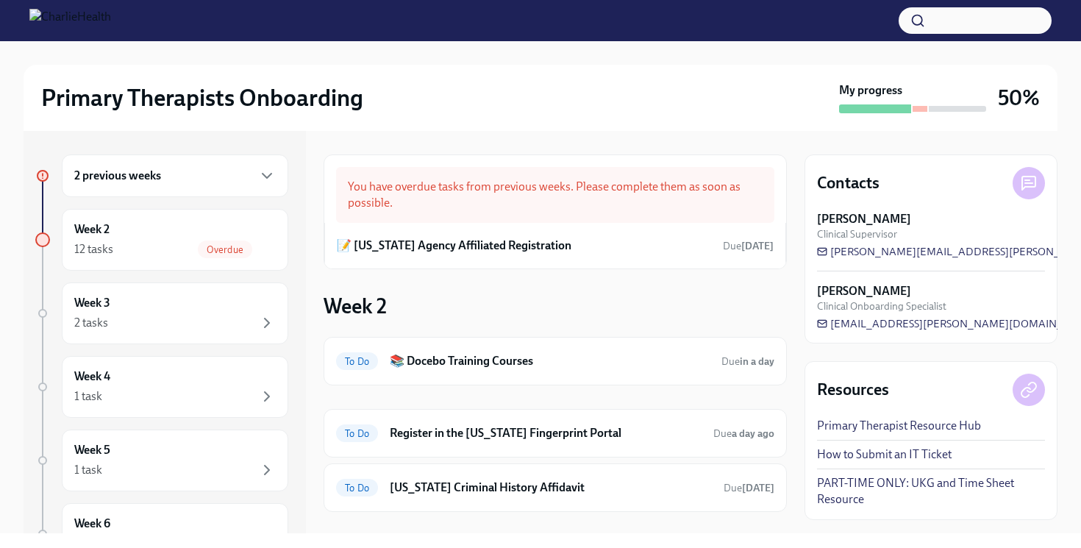
click at [394, 111] on div "Primary Therapists Onboarding" at bounding box center [437, 97] width 792 height 29
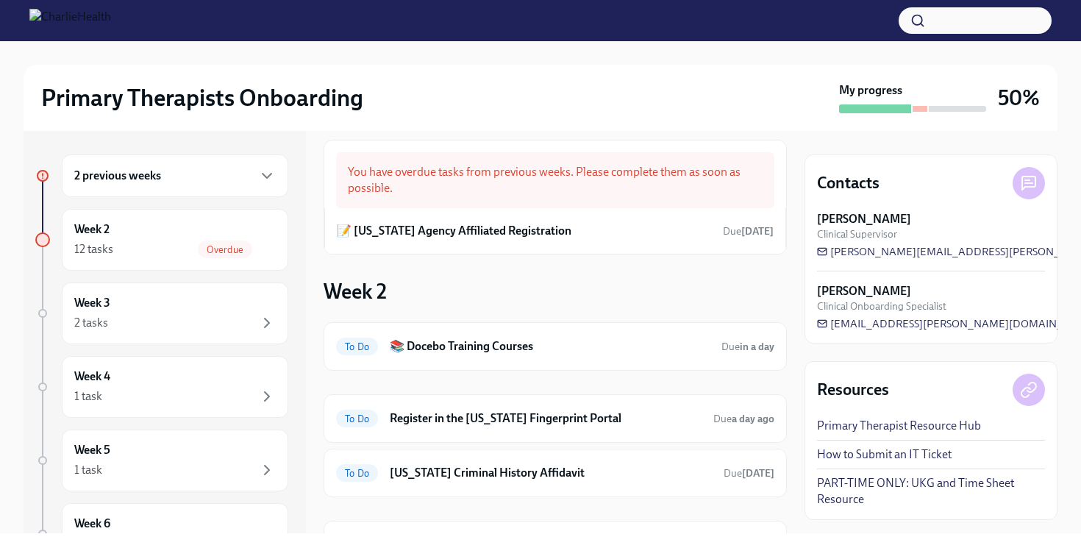
scroll to position [14, 0]
click at [512, 230] on h6 "📝 [US_STATE] Agency Affiliated Registration" at bounding box center [454, 232] width 235 height 16
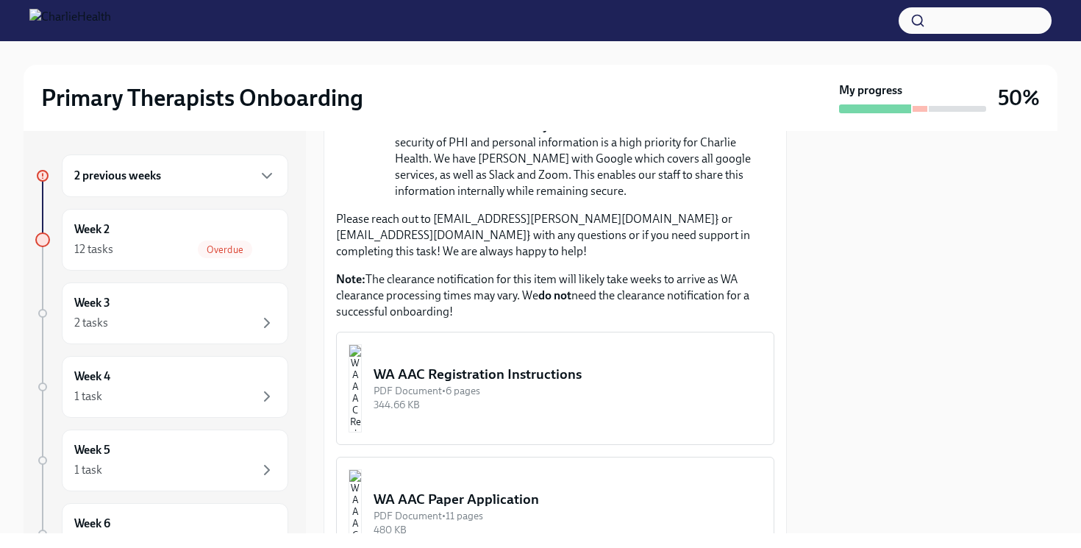
scroll to position [730, 0]
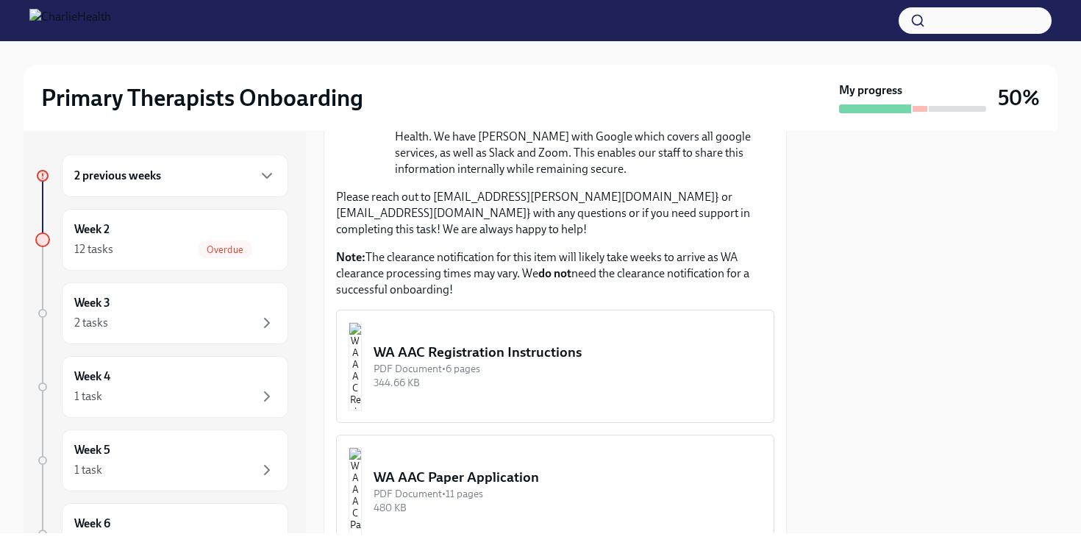
click at [452, 344] on div "WA AAC Registration Instructions" at bounding box center [568, 352] width 388 height 19
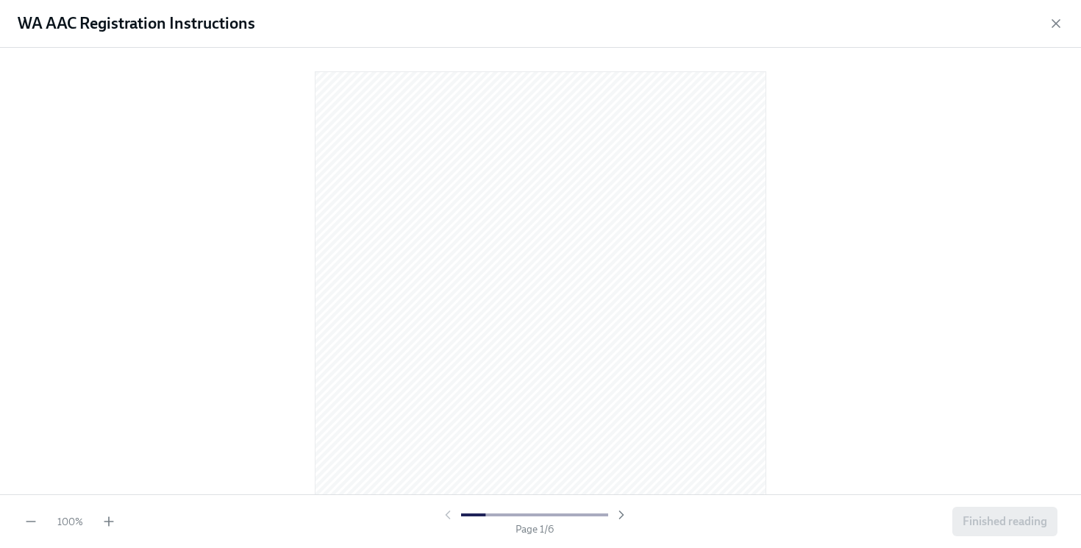
click at [117, 523] on div "100 % Page 1 / 6 Finished reading" at bounding box center [540, 521] width 1081 height 54
click at [107, 522] on icon "button" at bounding box center [109, 521] width 15 height 15
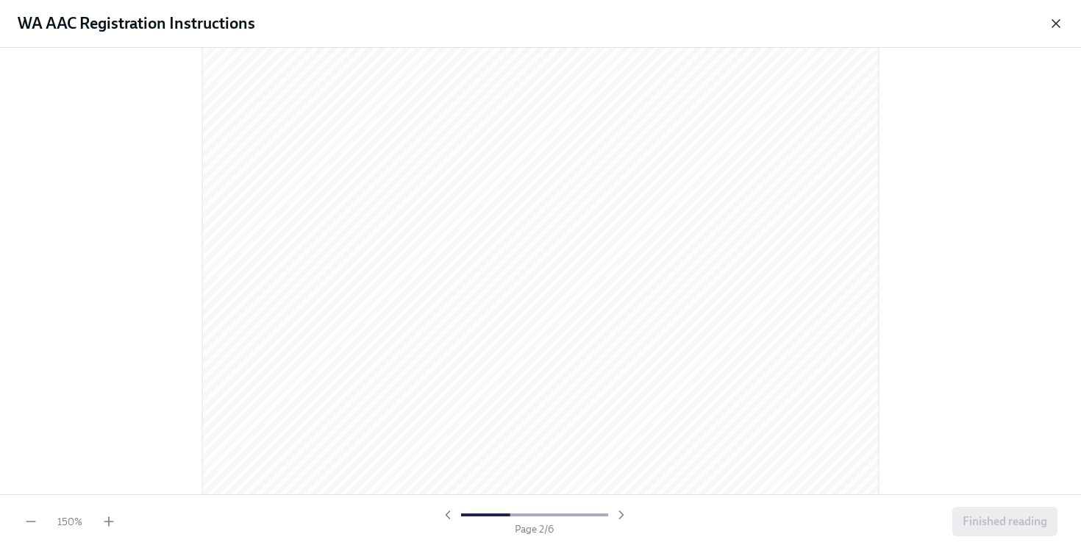
click at [1056, 24] on icon "button" at bounding box center [1056, 23] width 7 height 7
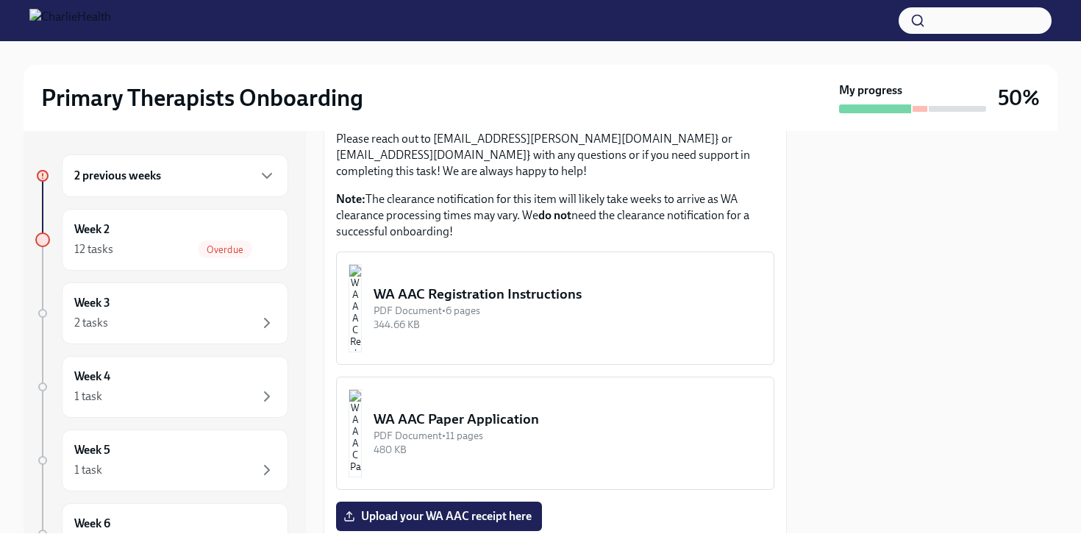
scroll to position [789, 0]
click at [362, 288] on img "button" at bounding box center [355, 307] width 13 height 88
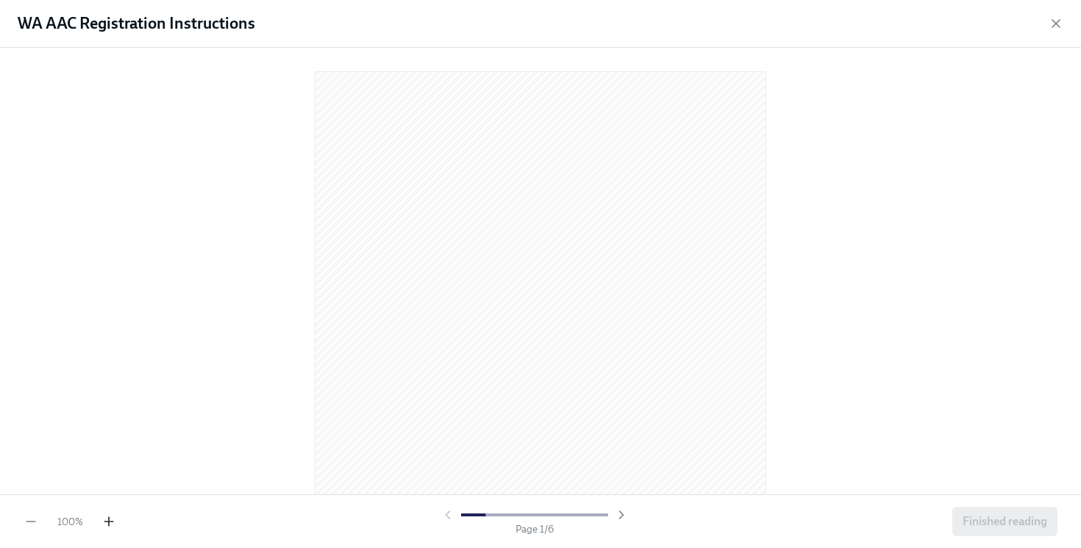
click at [107, 520] on icon "button" at bounding box center [109, 521] width 15 height 15
click at [111, 519] on icon "button" at bounding box center [109, 521] width 15 height 15
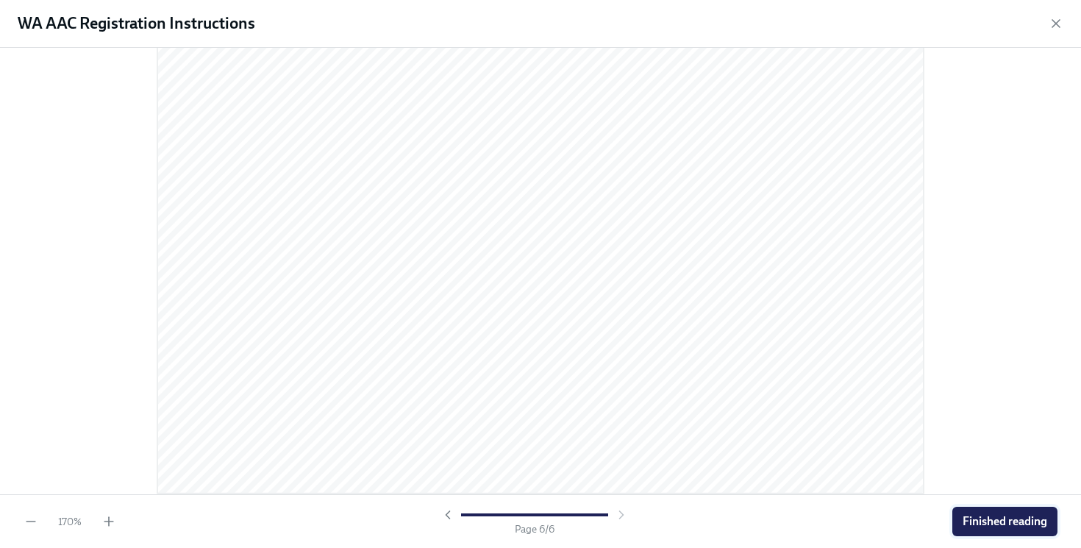
click at [1004, 509] on button "Finished reading" at bounding box center [1005, 521] width 105 height 29
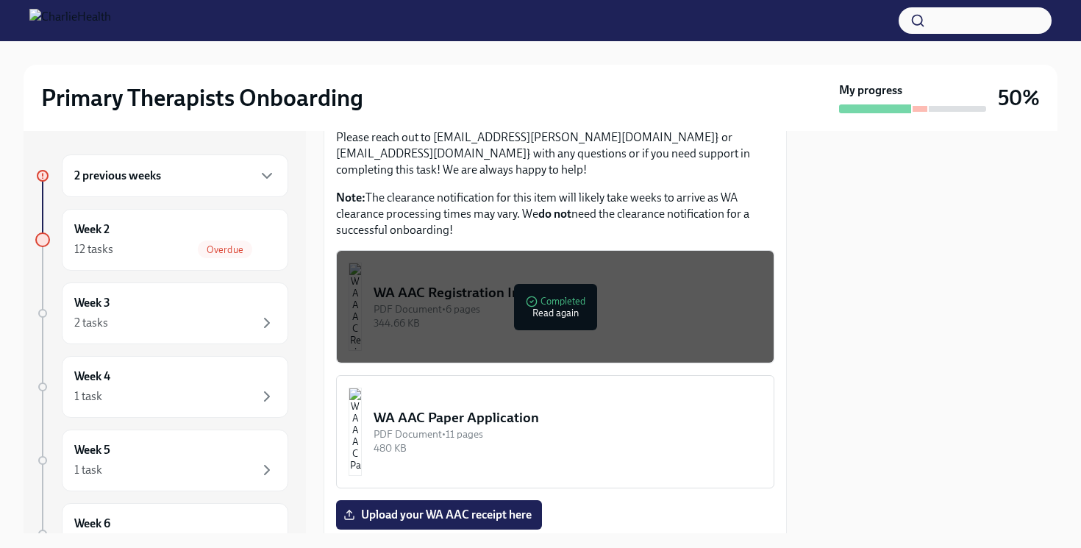
click at [546, 427] on div "PDF Document • 11 pages" at bounding box center [568, 434] width 388 height 14
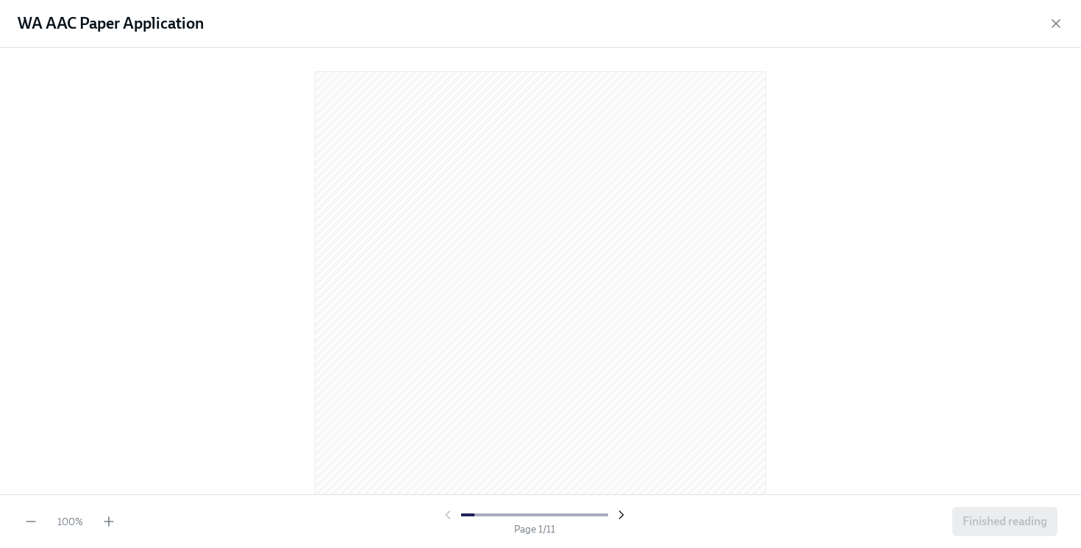
click at [622, 519] on icon "button" at bounding box center [621, 515] width 15 height 15
click at [447, 513] on icon "button" at bounding box center [448, 514] width 4 height 7
click at [104, 522] on icon "button" at bounding box center [108, 522] width 9 height 0
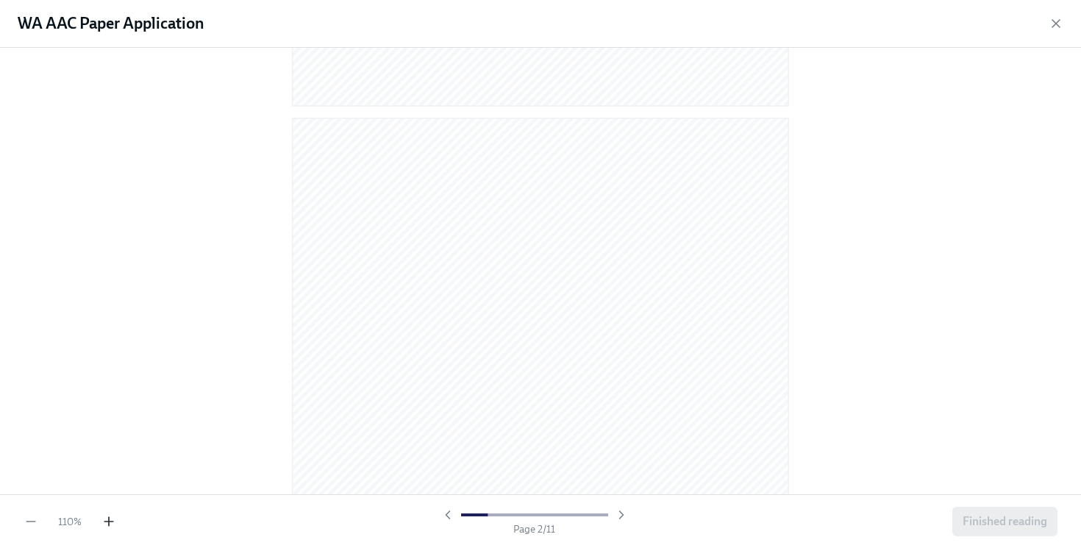
click at [104, 522] on icon "button" at bounding box center [108, 522] width 9 height 0
click at [1058, 25] on icon "button" at bounding box center [1056, 23] width 7 height 7
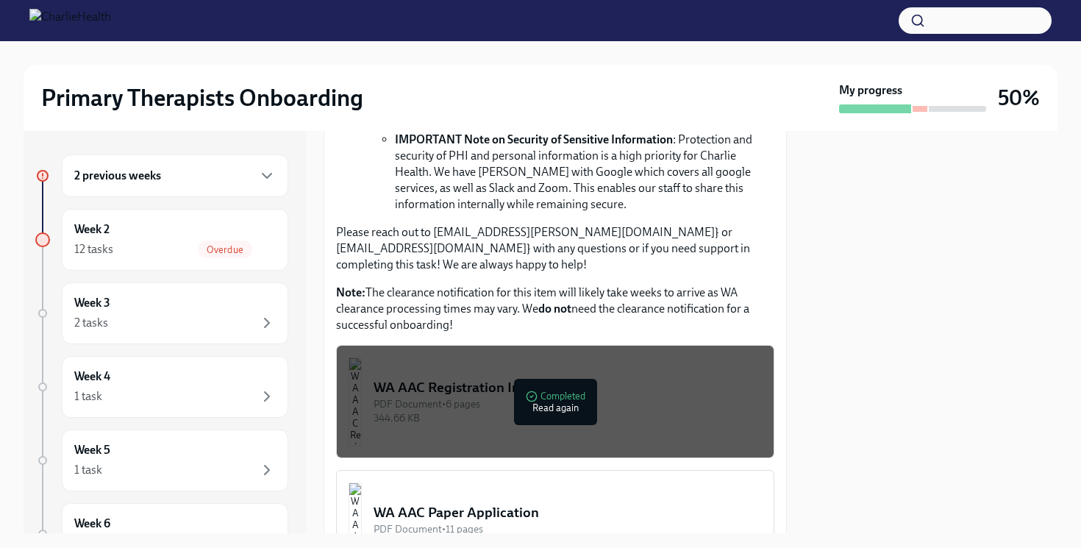
scroll to position [977, 0]
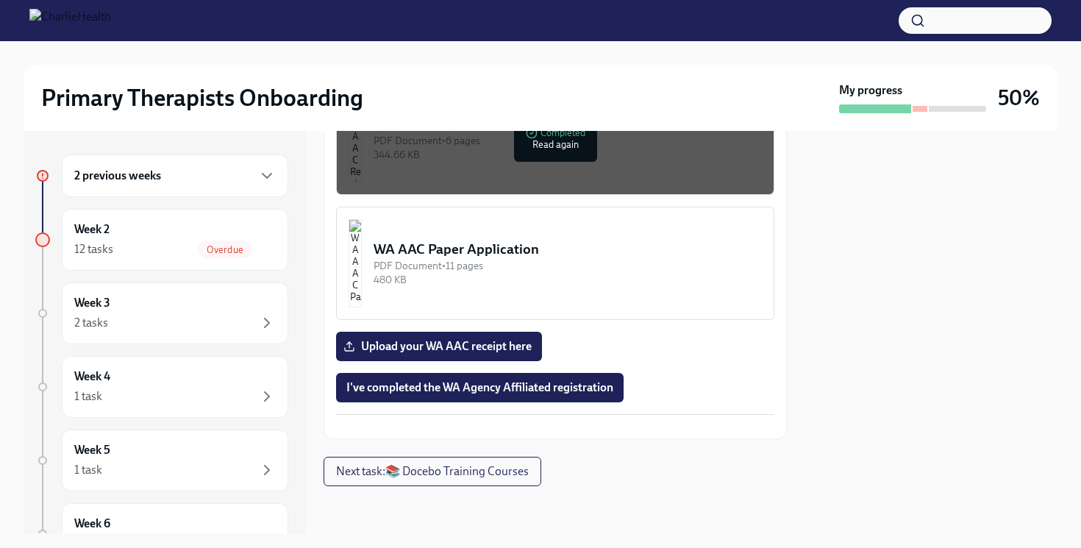
click at [516, 257] on button "WA AAC Paper Application PDF Document • 11 pages 480 KB" at bounding box center [555, 263] width 438 height 113
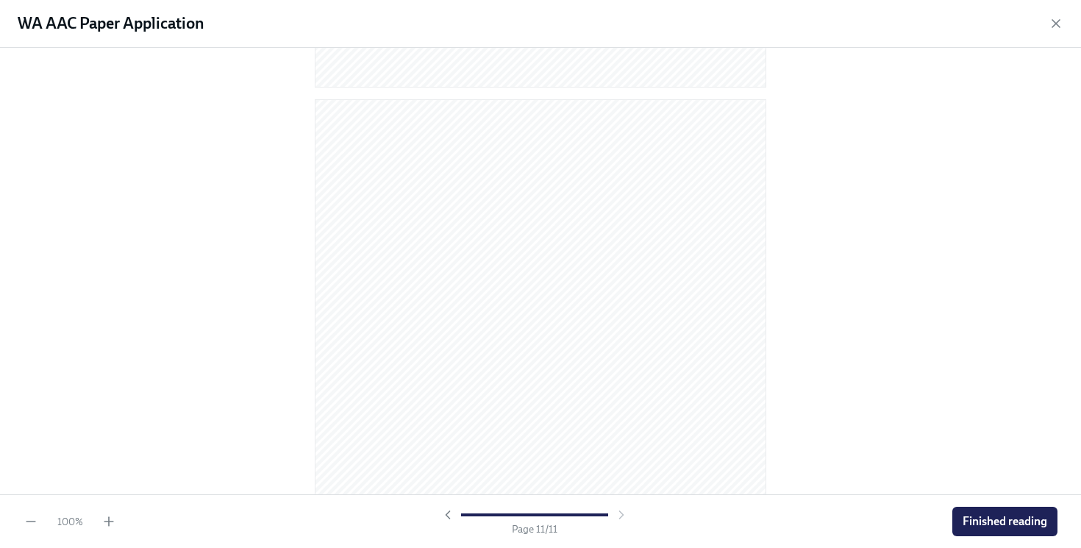
scroll to position [6119, 0]
click at [1028, 522] on span "Finished reading" at bounding box center [1005, 521] width 85 height 15
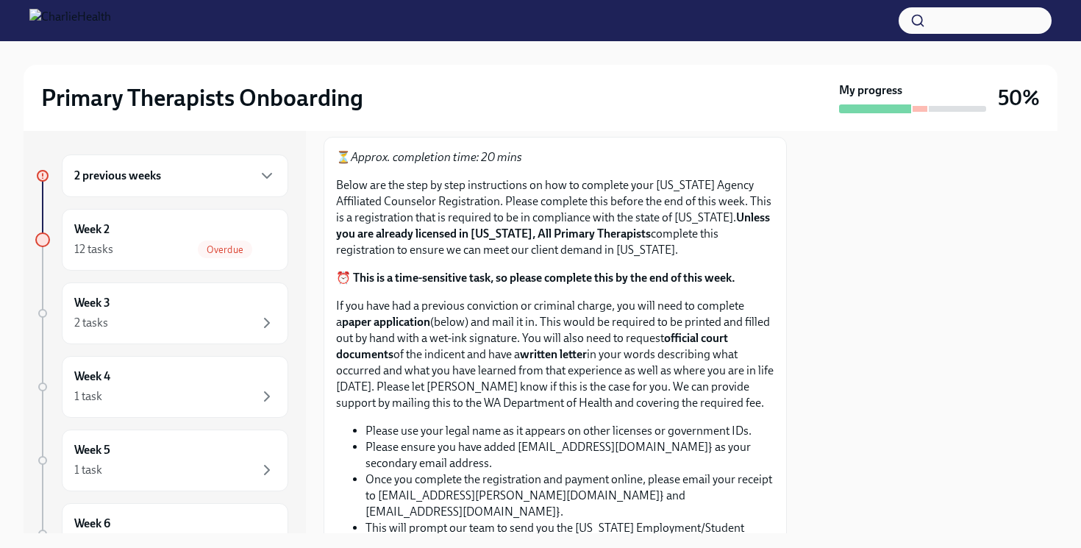
scroll to position [0, 0]
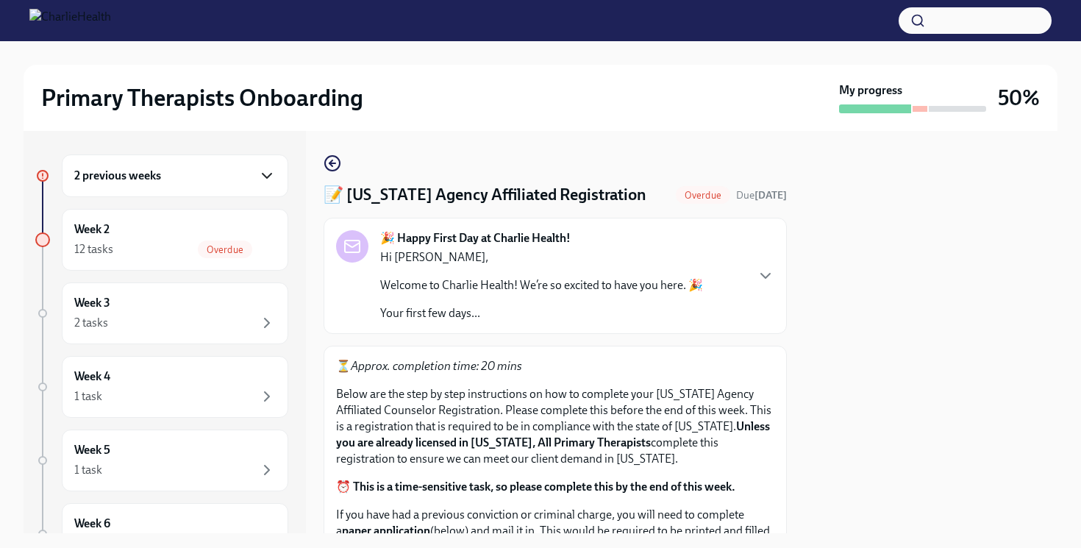
click at [268, 178] on icon "button" at bounding box center [267, 176] width 18 height 18
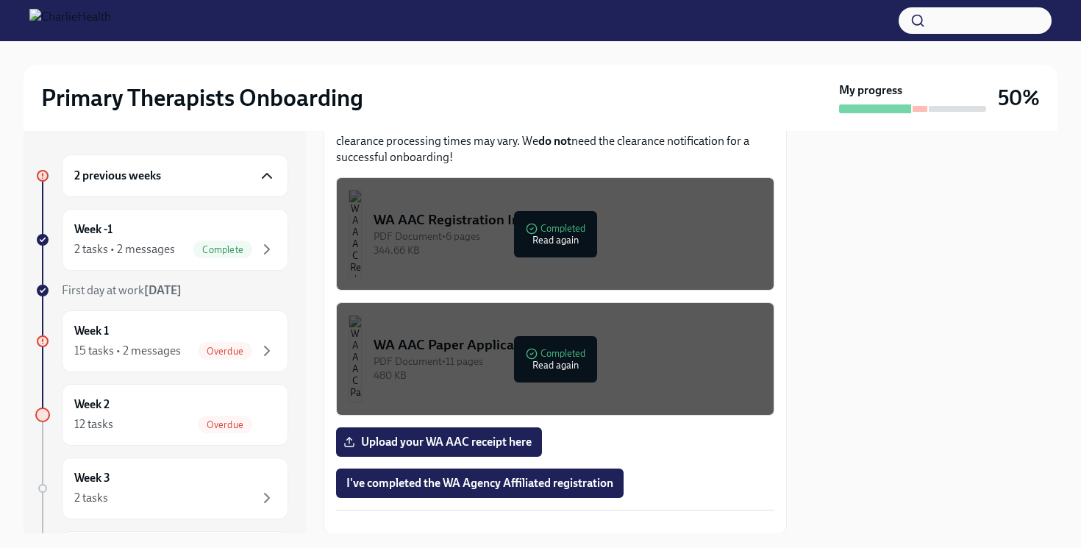
scroll to position [977, 0]
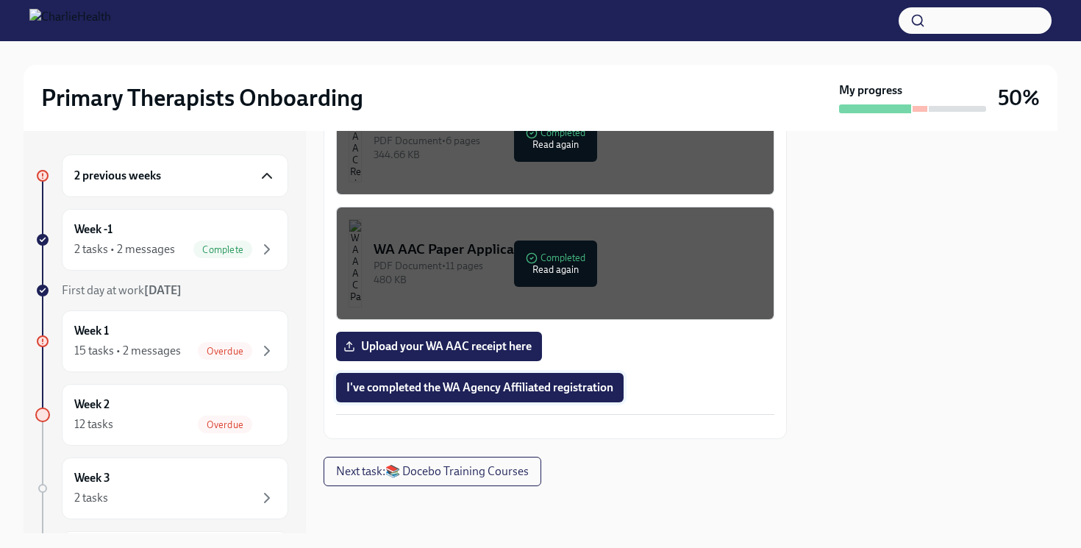
click at [559, 373] on button "I've completed the WA Agency Affiliated registration" at bounding box center [480, 387] width 288 height 29
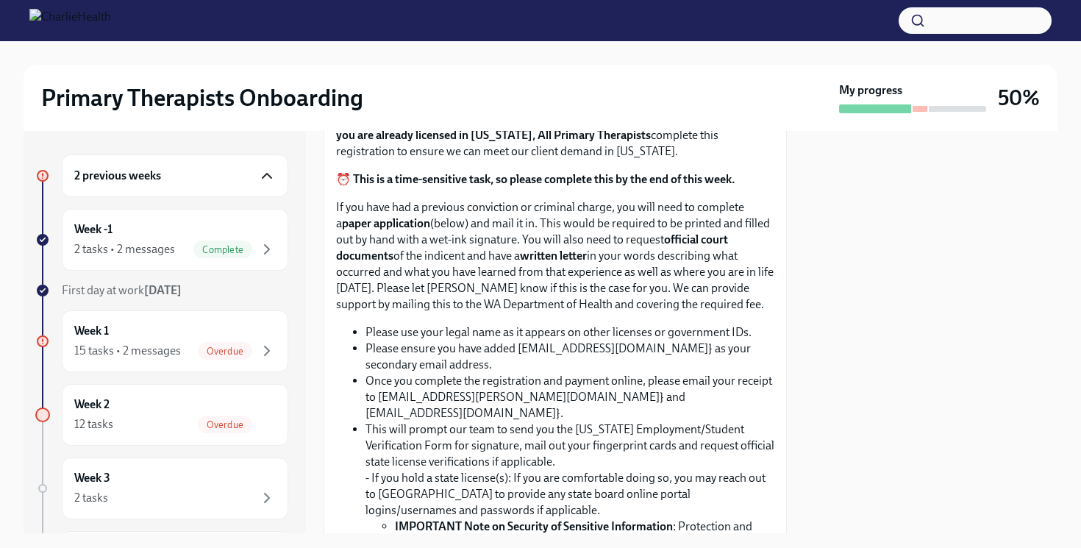
scroll to position [0, 0]
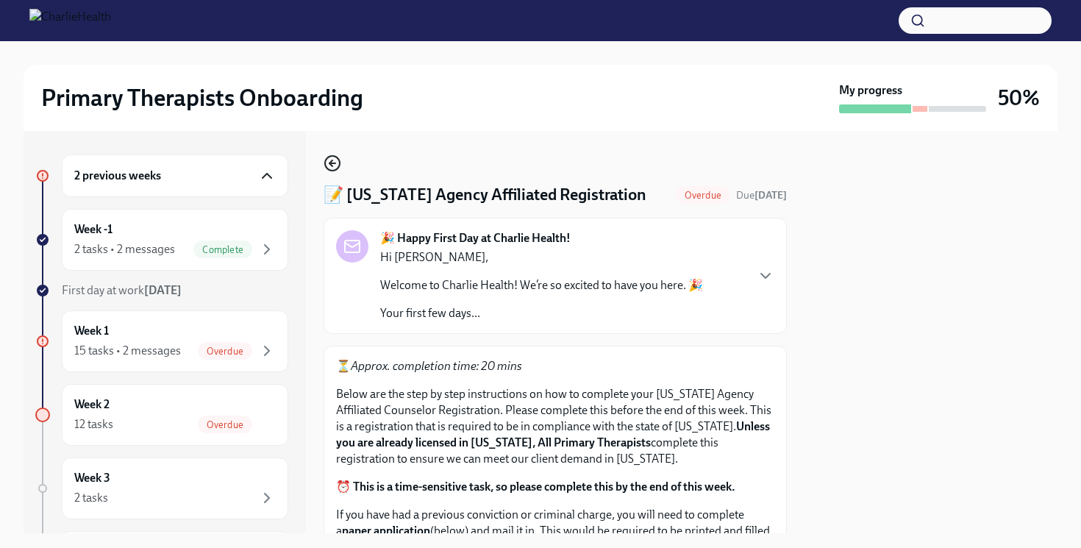
click at [331, 170] on icon "button" at bounding box center [333, 163] width 18 height 18
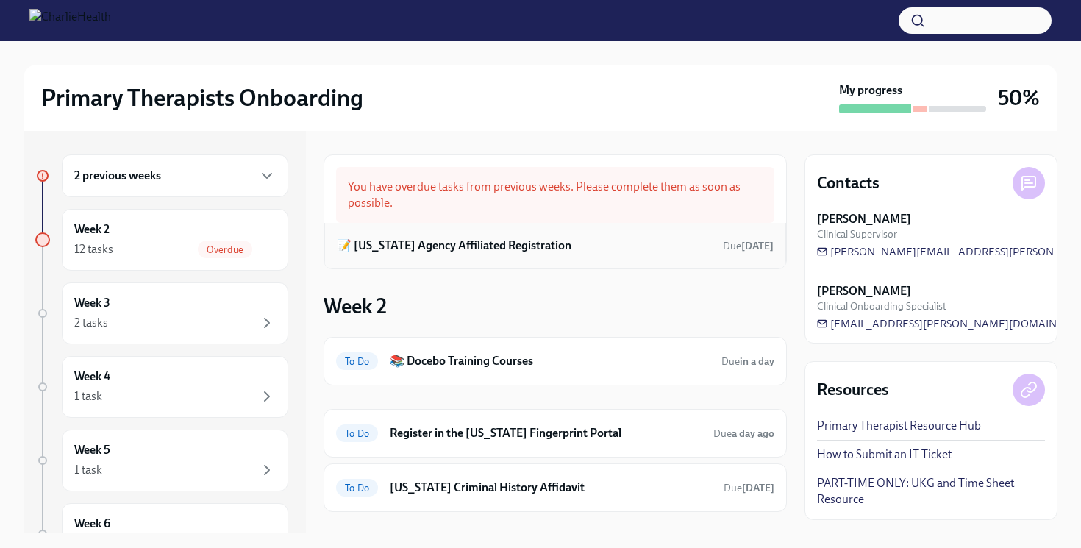
click at [449, 249] on h6 "📝 [US_STATE] Agency Affiliated Registration" at bounding box center [454, 246] width 235 height 16
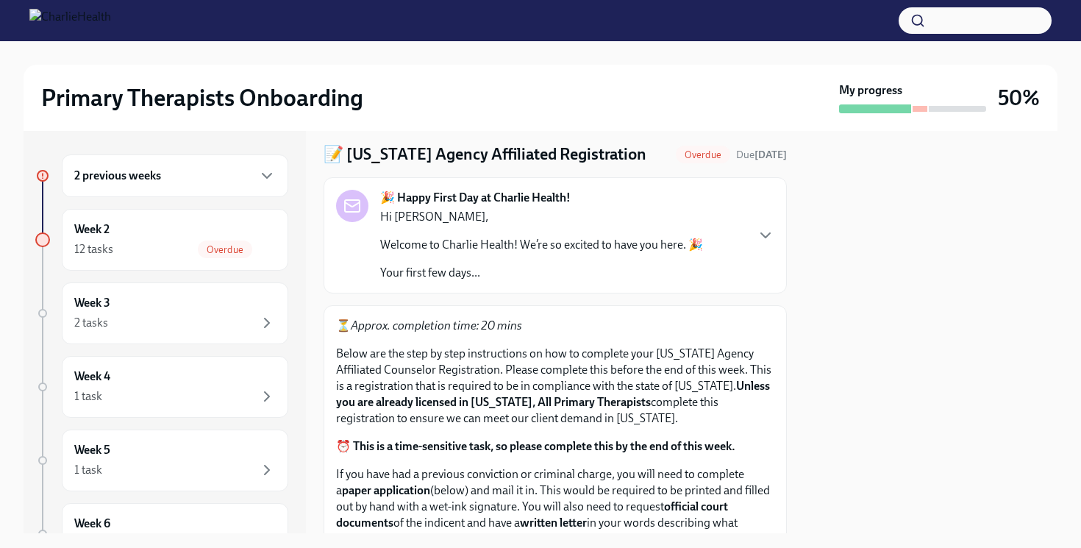
scroll to position [15, 0]
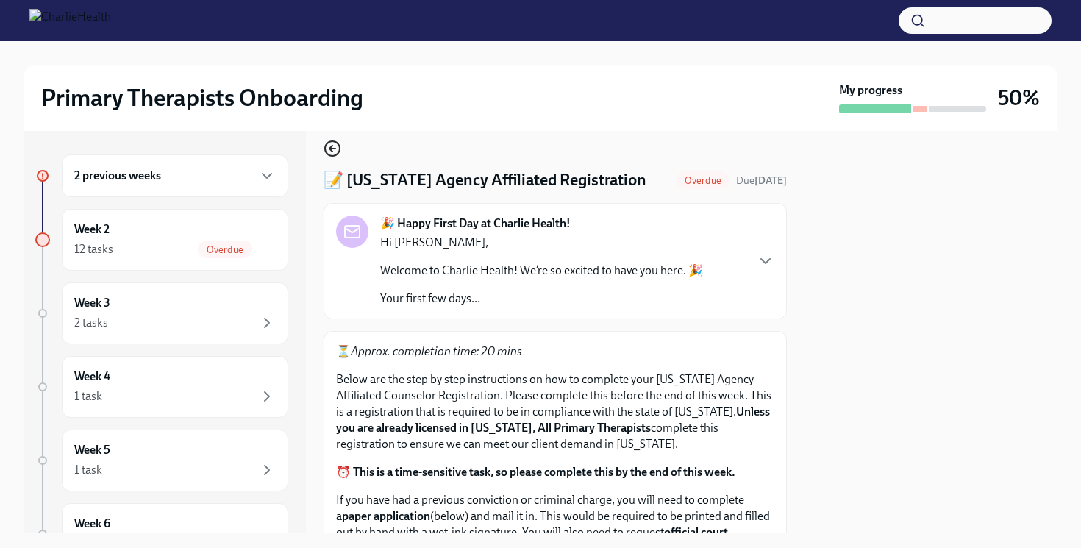
click at [331, 151] on icon "button" at bounding box center [331, 149] width 3 height 6
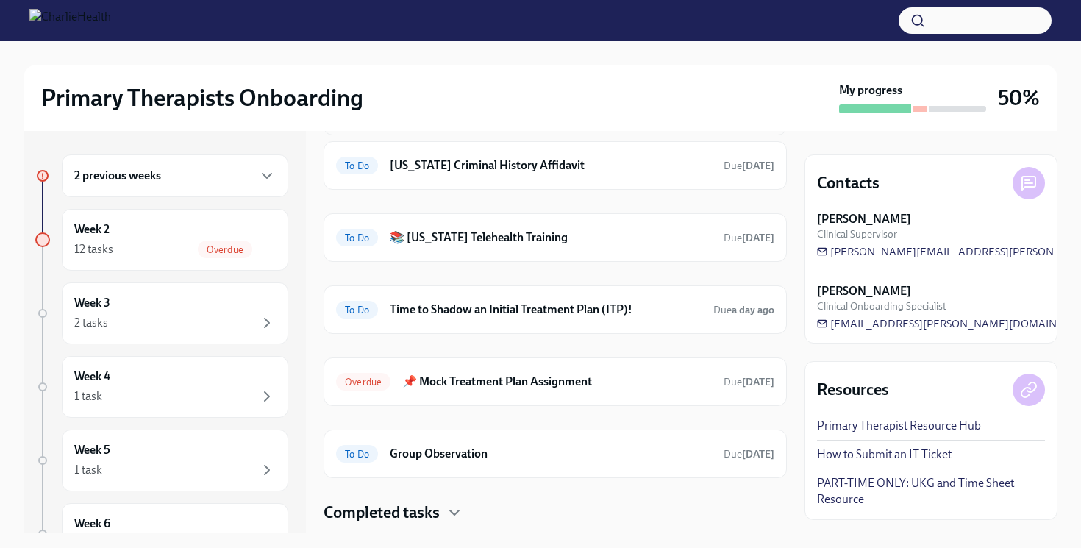
scroll to position [360, 0]
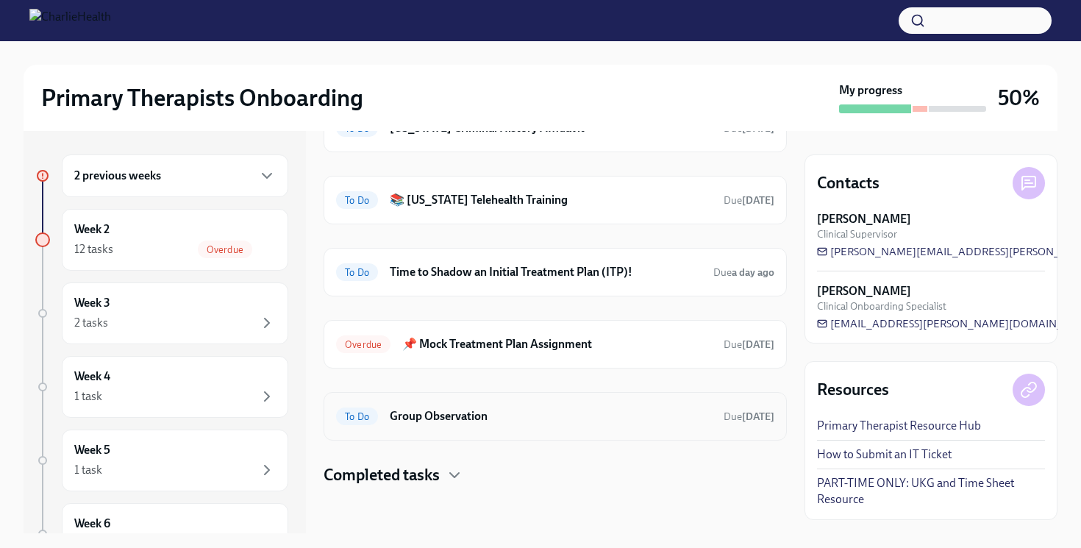
click at [486, 405] on div "To Do Group Observation Due [DATE]" at bounding box center [555, 417] width 438 height 24
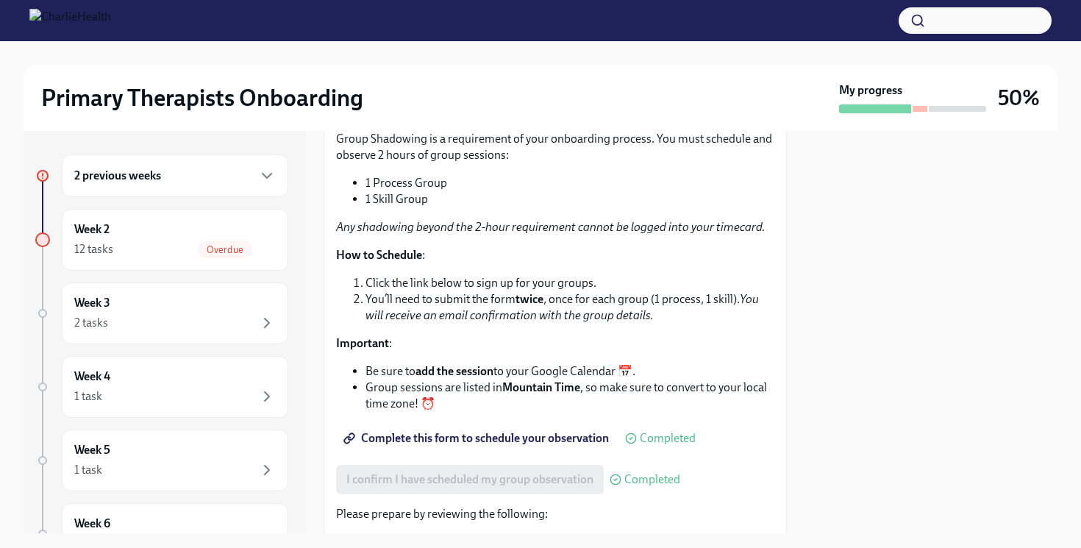
scroll to position [313, 0]
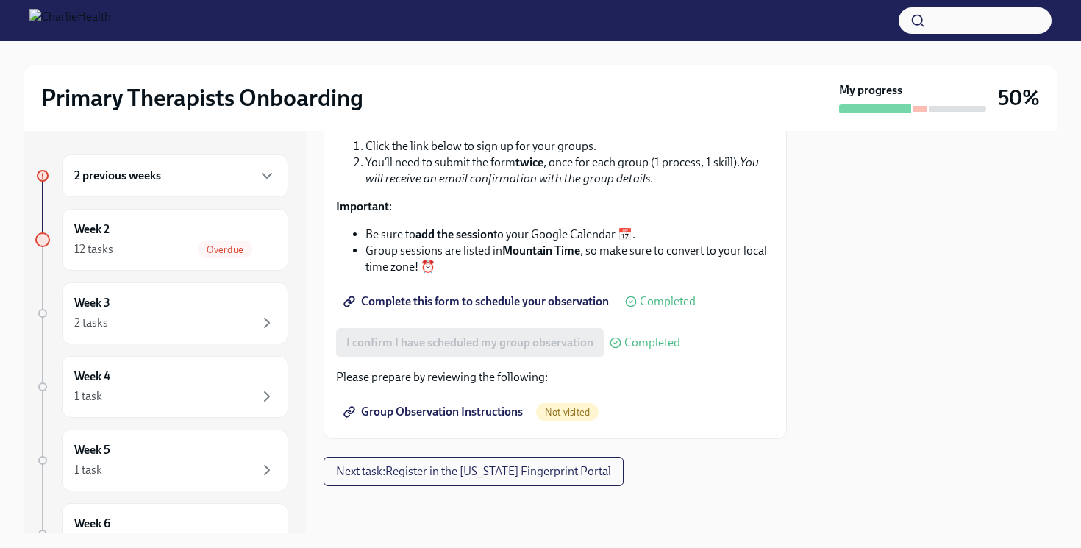
click at [520, 415] on span "Group Observation Instructions" at bounding box center [434, 412] width 177 height 15
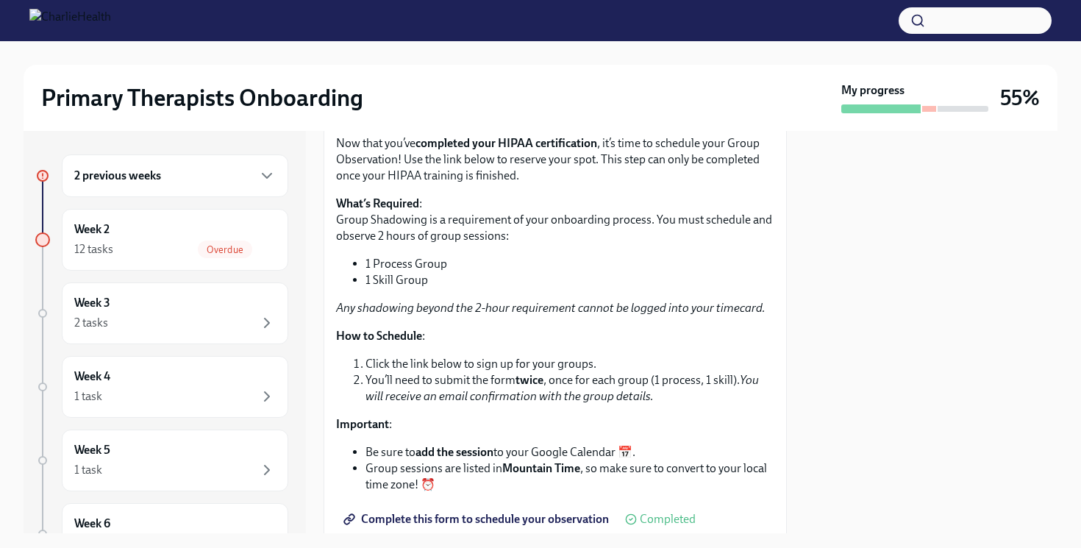
scroll to position [0, 0]
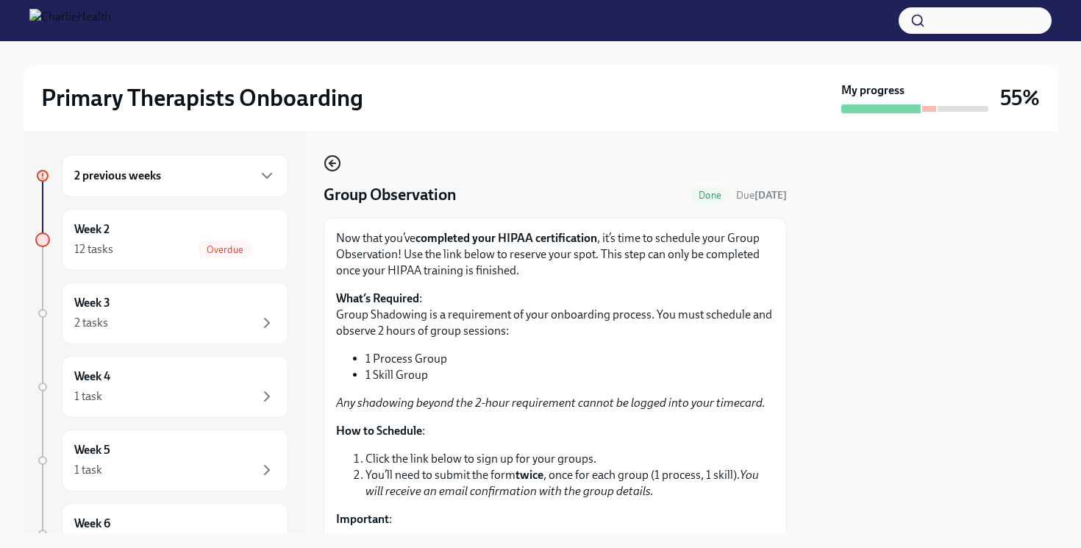
click at [335, 163] on icon "button" at bounding box center [333, 163] width 6 height 0
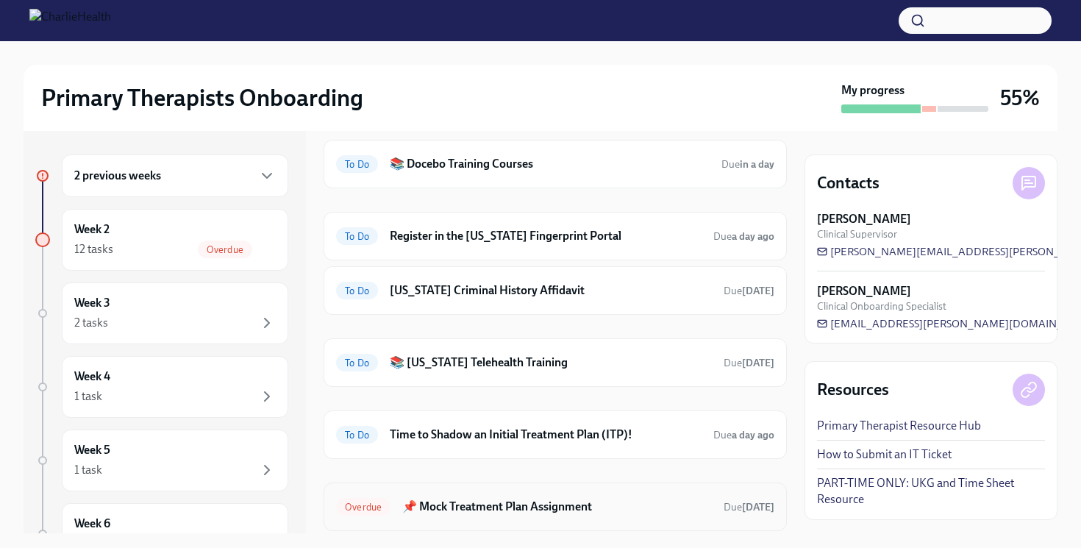
scroll to position [191, 0]
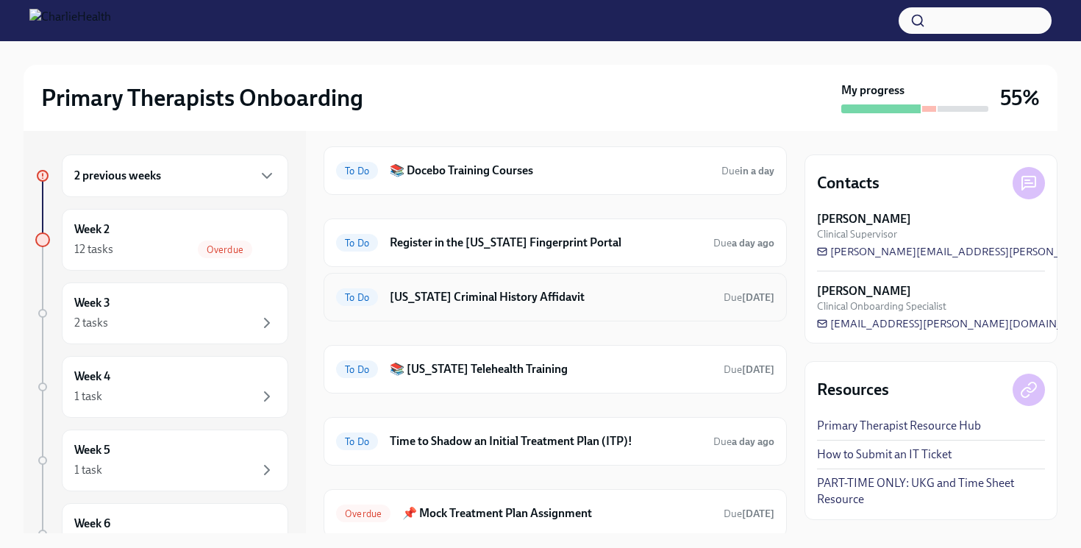
click at [540, 301] on h6 "[US_STATE] Criminal History Affidavit" at bounding box center [551, 297] width 322 height 16
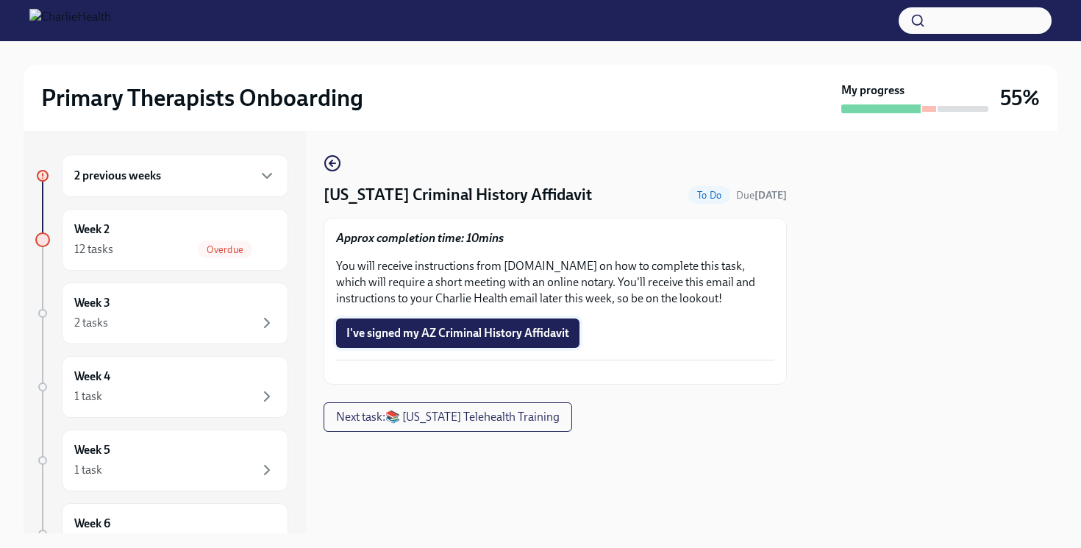
click at [480, 337] on span "I've signed my AZ Criminal History Affidavit" at bounding box center [457, 333] width 223 height 15
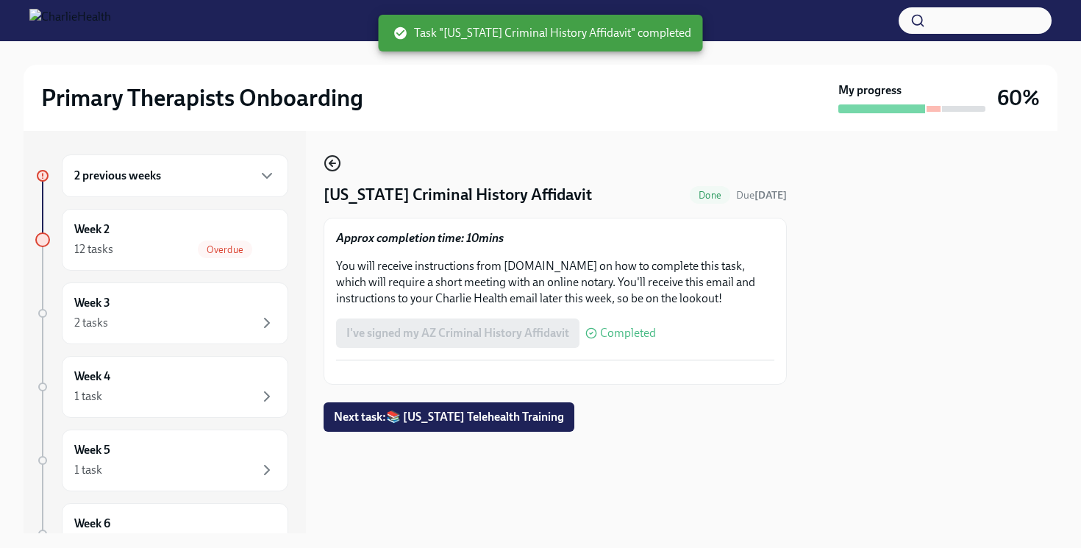
click at [335, 161] on icon "button" at bounding box center [333, 163] width 18 height 18
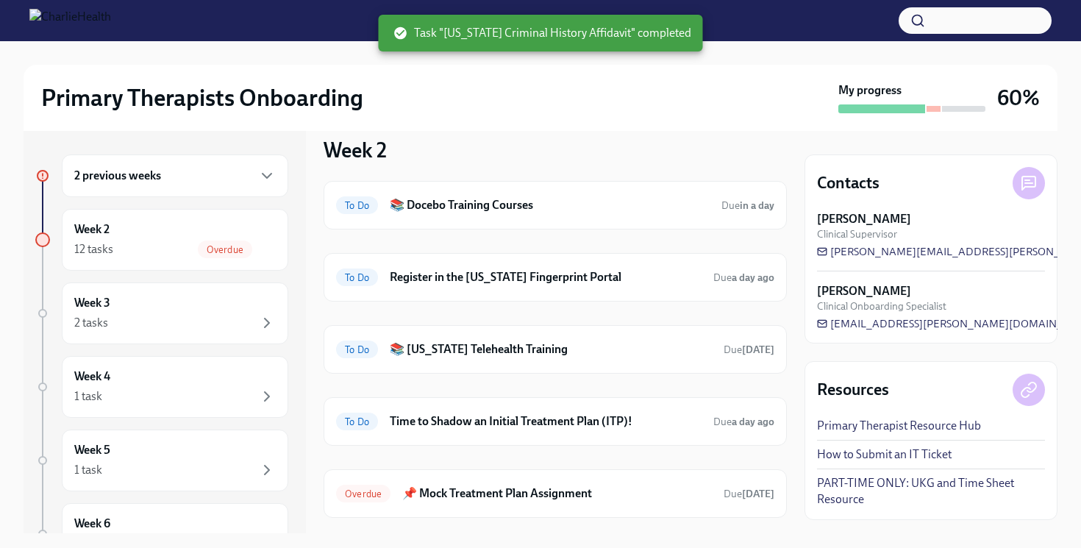
scroll to position [157, 0]
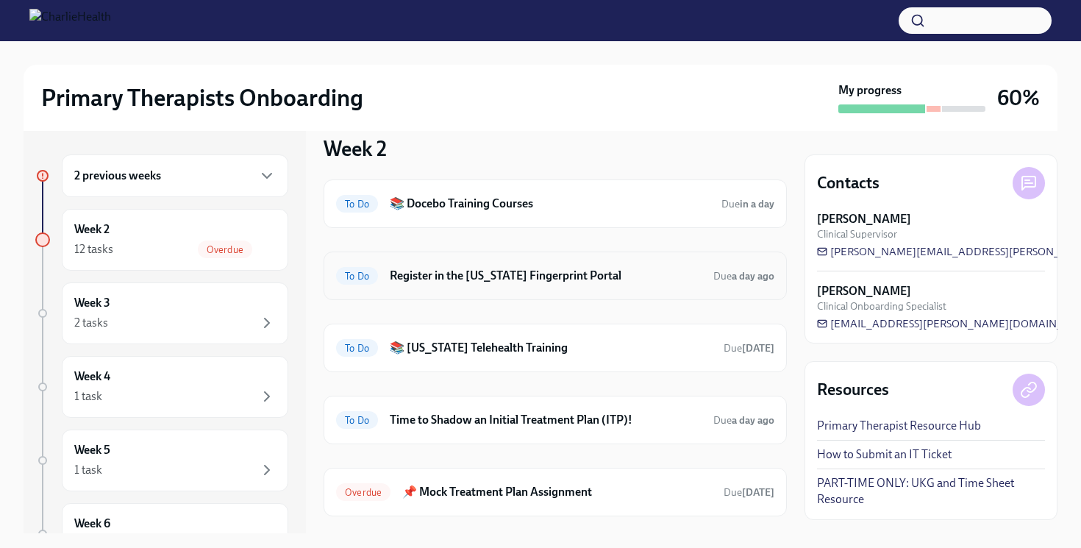
click at [481, 282] on h6 "Register in the [US_STATE] Fingerprint Portal" at bounding box center [546, 276] width 312 height 16
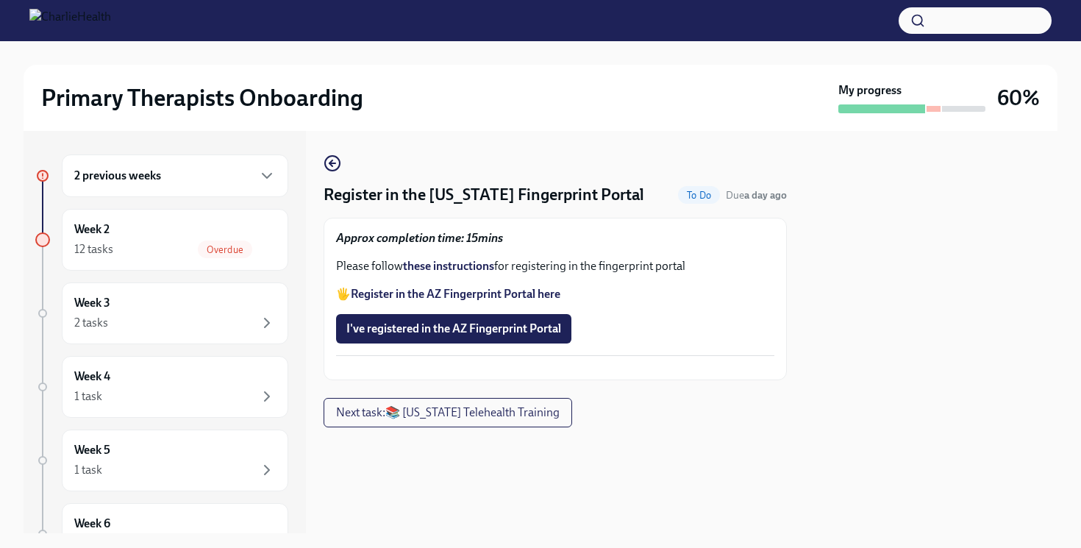
click at [467, 296] on strong "Register in the AZ Fingerprint Portal here" at bounding box center [456, 294] width 210 height 14
click at [458, 266] on strong "these instructions" at bounding box center [448, 266] width 91 height 14
click at [513, 332] on span "I've registered in the AZ Fingerprint Portal" at bounding box center [453, 328] width 215 height 15
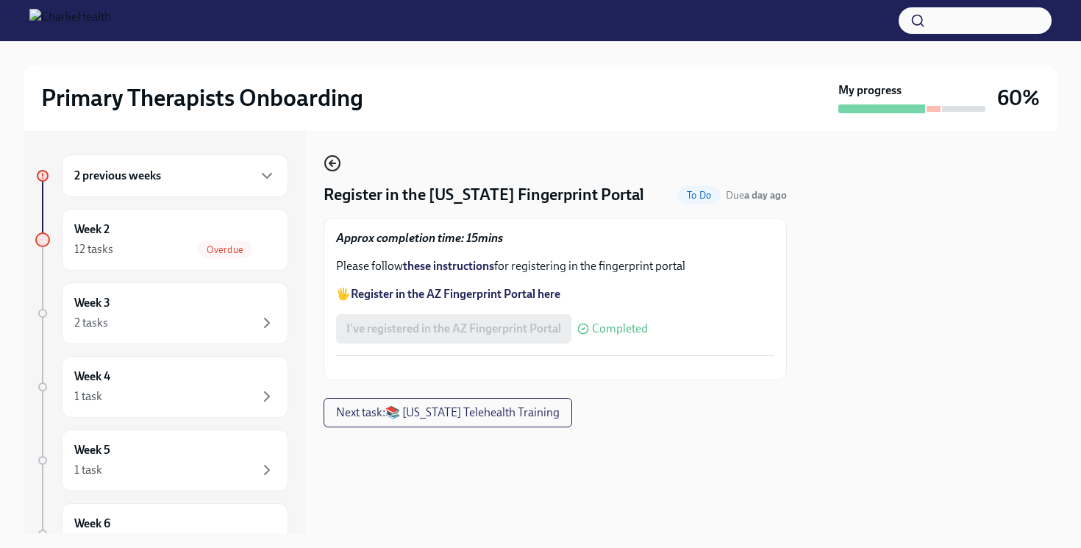
click at [332, 166] on icon "button" at bounding box center [331, 163] width 3 height 6
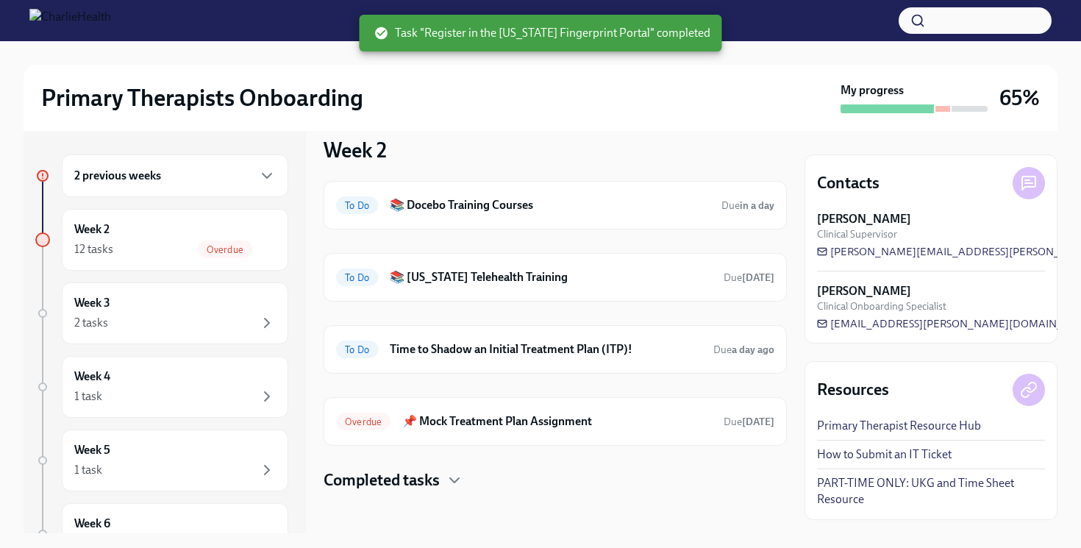
scroll to position [158, 0]
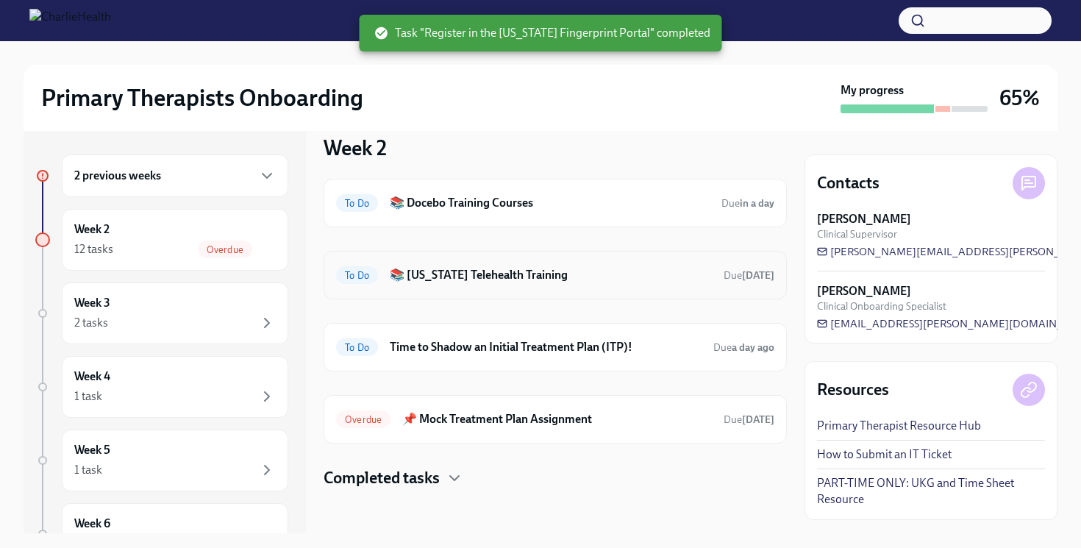
click at [506, 278] on h6 "📚 [US_STATE] Telehealth Training" at bounding box center [551, 275] width 322 height 16
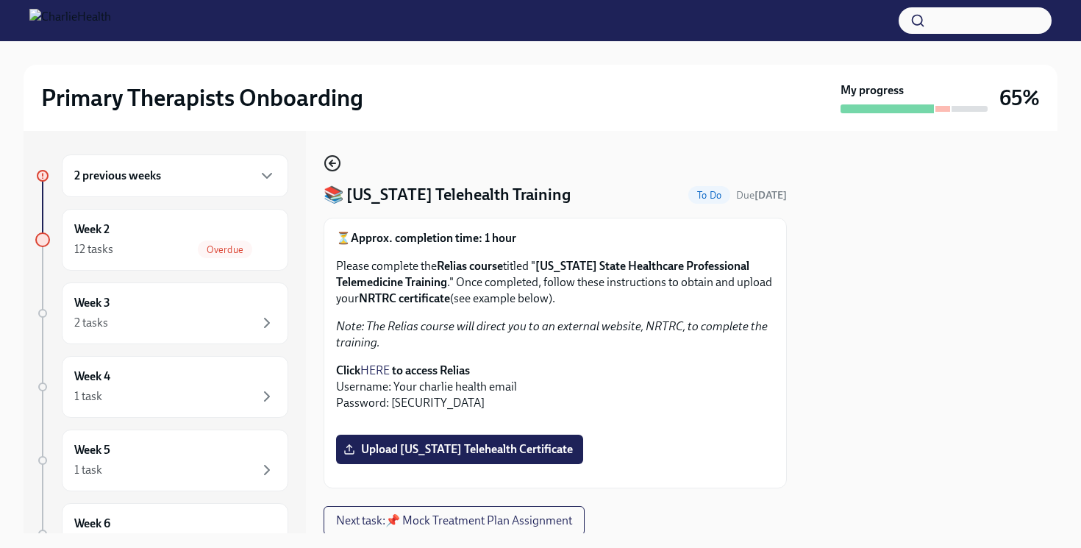
click at [333, 163] on icon "button" at bounding box center [333, 163] width 18 height 18
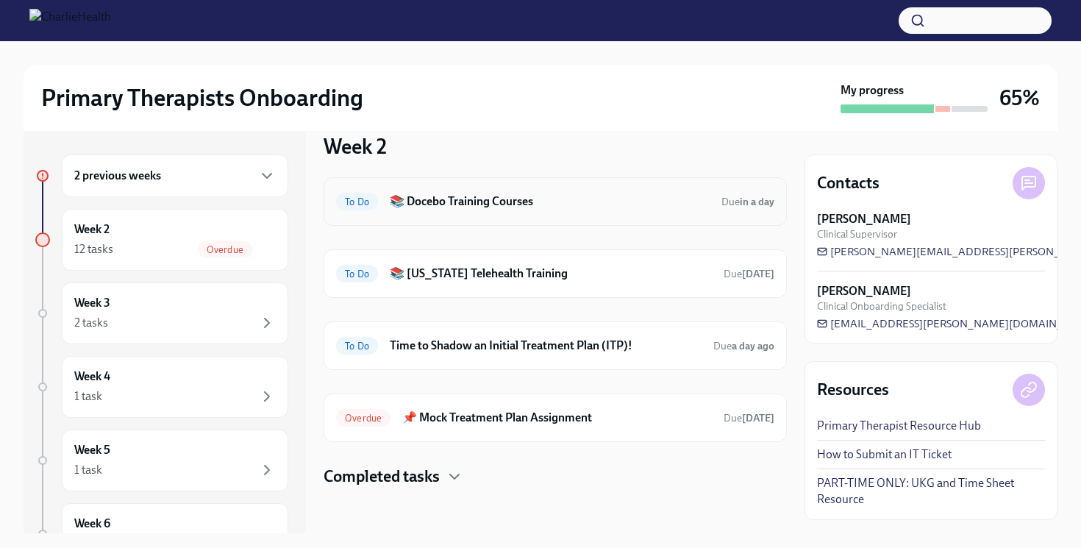
scroll to position [161, 0]
click at [583, 398] on div "Overdue 📌 Mock Treatment Plan Assignment Due [DATE]" at bounding box center [555, 416] width 463 height 49
click at [573, 413] on h6 "📌 Mock Treatment Plan Assignment" at bounding box center [557, 416] width 310 height 16
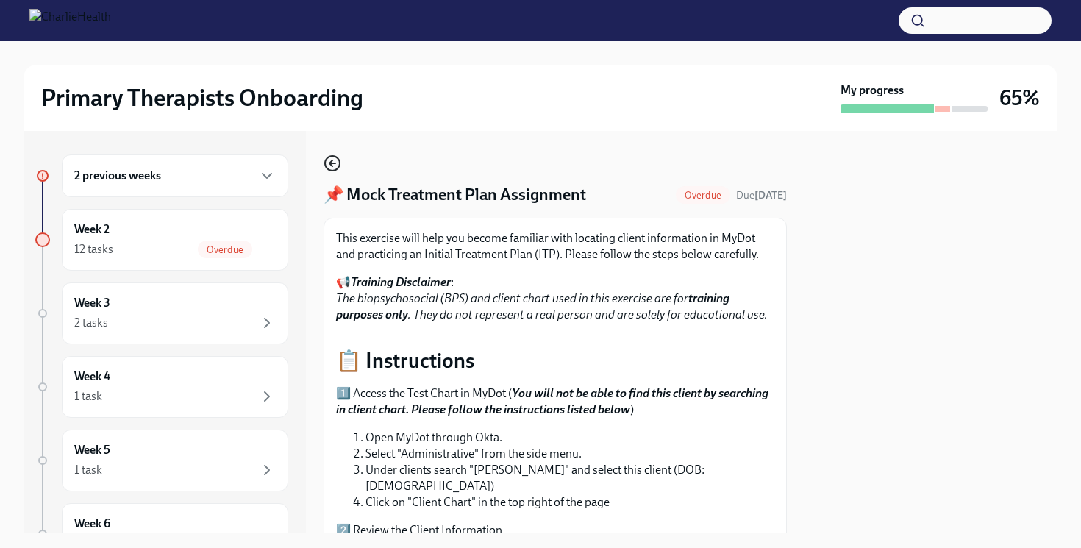
click at [330, 160] on icon "button" at bounding box center [333, 163] width 18 height 18
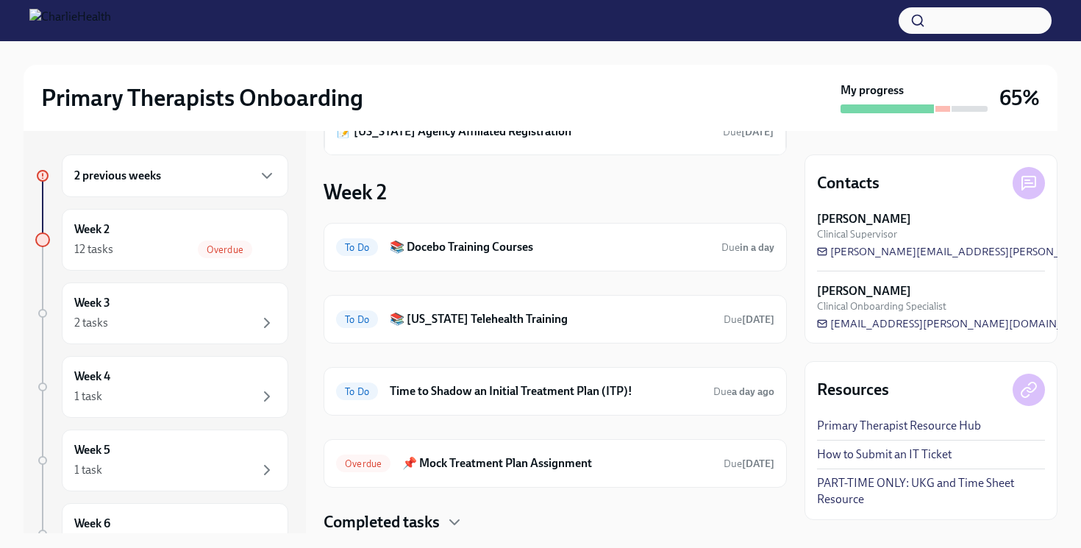
scroll to position [121, 0]
